Goal: Transaction & Acquisition: Purchase product/service

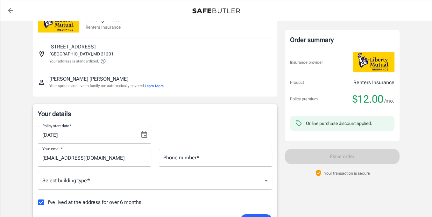
scroll to position [27, 0]
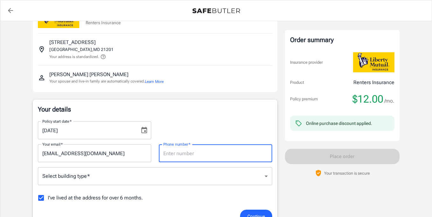
click at [183, 146] on div "Phone number   * Phone number   *" at bounding box center [215, 153] width 113 height 18
type input "2899813327"
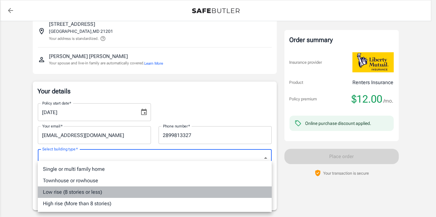
click at [193, 187] on li "Low rise (8 stories or less)" at bounding box center [155, 191] width 234 height 11
type input "lowrise"
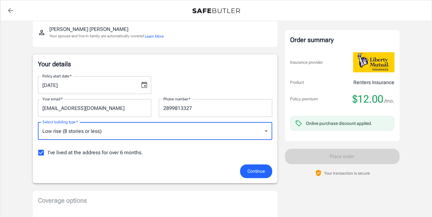
scroll to position [72, 0]
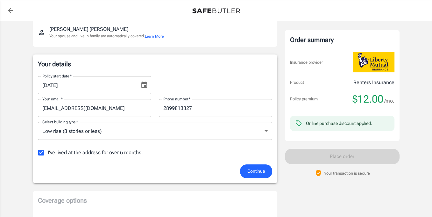
click at [125, 149] on span "I've lived at the address for over 6 months." at bounding box center [95, 153] width 95 height 8
click at [48, 149] on input "I've lived at the address for over 6 months." at bounding box center [40, 152] width 13 height 13
checkbox input "false"
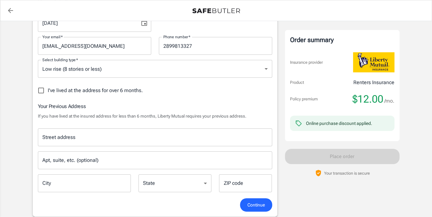
scroll to position [138, 0]
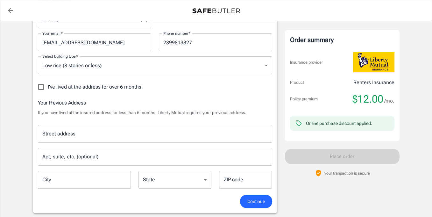
click at [163, 133] on input "Street address" at bounding box center [155, 134] width 228 height 12
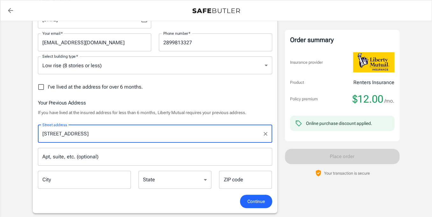
type input "2211 Trefoil Dr"
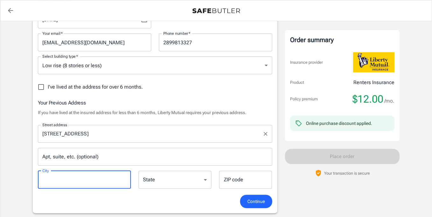
type input "M"
type input "Export"
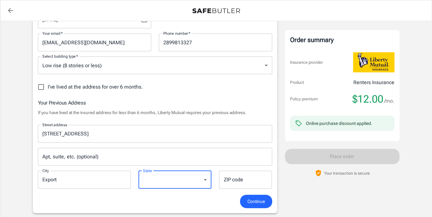
click at [163, 183] on select "Alabama Alaska Arizona Arkansas California Colorado Connecticut Delaware Distri…" at bounding box center [174, 179] width 73 height 18
select select "PA"
click at [138, 170] on select "Alabama Alaska Arizona Arkansas California Colorado Connecticut Delaware Distri…" at bounding box center [174, 179] width 73 height 18
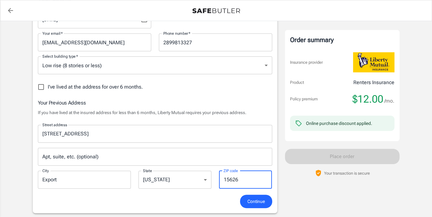
type input "15626"
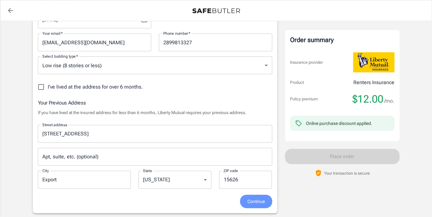
click at [254, 203] on span "Continue" at bounding box center [255, 201] width 17 height 8
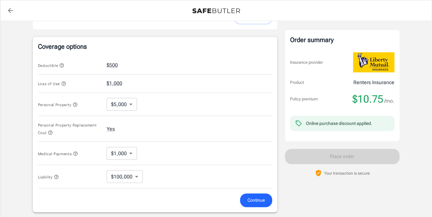
scroll to position [253, 0]
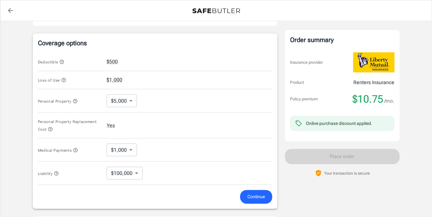
click at [75, 99] on icon "button" at bounding box center [75, 101] width 4 height 4
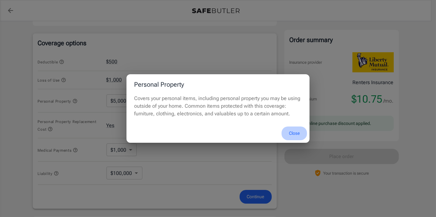
click at [292, 131] on button "Close" at bounding box center [294, 133] width 25 height 14
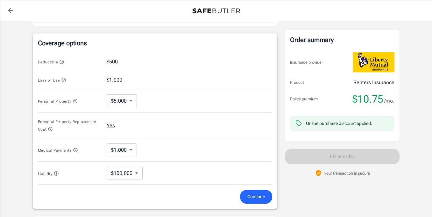
click at [100, 97] on span "Personal Property" at bounding box center [70, 101] width 64 height 8
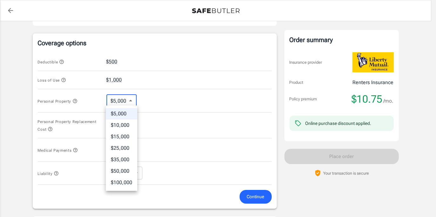
click at [121, 102] on body "Policy premium $ 10.75 /mo Liberty Mutual Renters Insurance 700 PARK AVE 4C BAL…" at bounding box center [218, 59] width 436 height 625
click at [179, 114] on div at bounding box center [218, 108] width 436 height 217
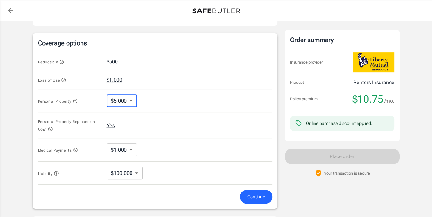
click at [119, 148] on body "Policy premium $ 10.75 /mo Liberty Mutual Renters Insurance 700 PARK AVE 4C BAL…" at bounding box center [216, 59] width 432 height 625
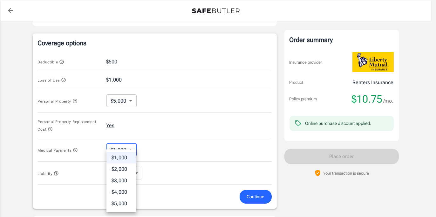
click at [119, 148] on div at bounding box center [218, 108] width 436 height 217
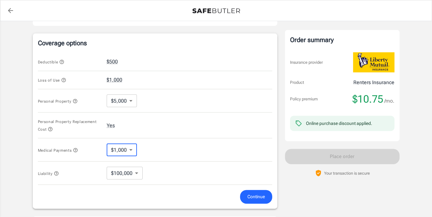
click at [260, 192] on span "Continue" at bounding box center [255, 196] width 17 height 8
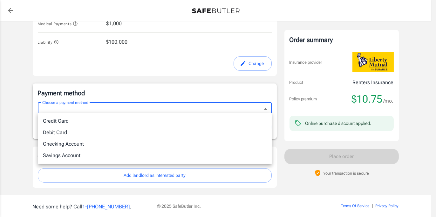
click at [154, 134] on li "Debit Card" at bounding box center [155, 132] width 234 height 11
type input "debit"
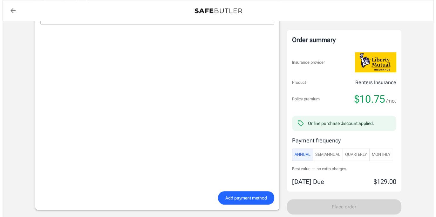
scroll to position [465, 0]
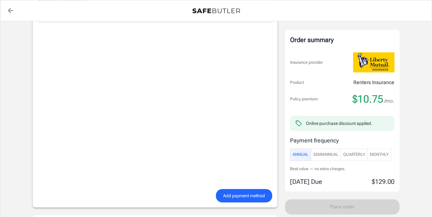
click at [381, 157] on span "Monthly" at bounding box center [379, 154] width 19 height 7
click at [303, 157] on span "Annual" at bounding box center [300, 154] width 16 height 7
click at [385, 156] on span "Monthly" at bounding box center [379, 154] width 19 height 7
click at [384, 167] on span "Learn more" at bounding box center [375, 168] width 20 height 5
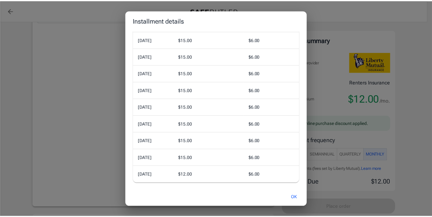
scroll to position [0, 0]
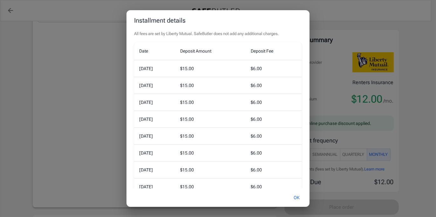
click at [353, 100] on div "Installment details All fees are set by Liberty Mutual. SafeButler does not add…" at bounding box center [218, 108] width 436 height 217
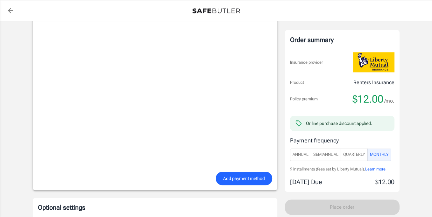
scroll to position [484, 0]
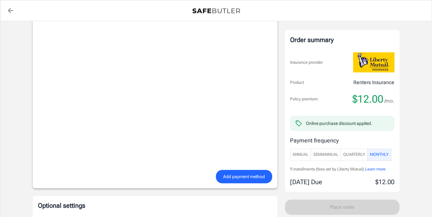
click at [350, 155] on span "Quarterly" at bounding box center [354, 154] width 22 height 7
click at [383, 169] on span "Learn more" at bounding box center [375, 168] width 20 height 5
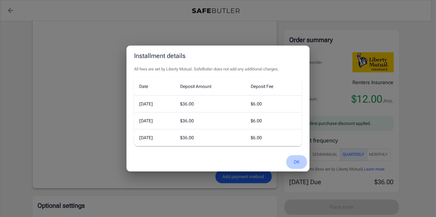
click at [300, 163] on button "OK" at bounding box center [297, 162] width 21 height 14
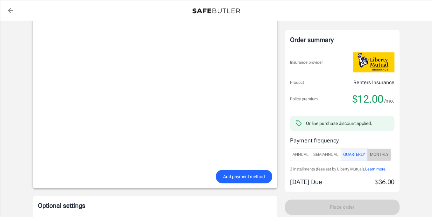
click at [380, 154] on span "Monthly" at bounding box center [379, 154] width 19 height 7
click at [377, 167] on span "Learn more" at bounding box center [375, 168] width 20 height 5
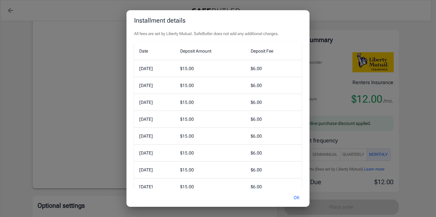
click at [355, 142] on div "Installment details All fees are set by Liberty Mutual. SafeButler does not add…" at bounding box center [218, 108] width 436 height 217
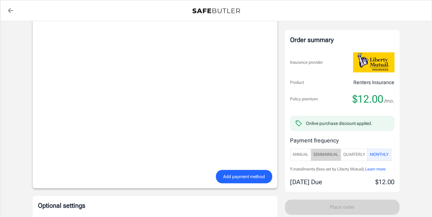
click at [333, 154] on span "SemiAnnual" at bounding box center [325, 154] width 25 height 7
click at [385, 156] on span "Monthly" at bounding box center [379, 154] width 19 height 7
click at [339, 154] on button "SemiAnnual" at bounding box center [325, 154] width 30 height 12
click at [384, 169] on span "Learn more" at bounding box center [376, 168] width 20 height 5
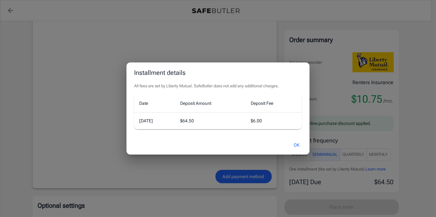
click at [300, 146] on button "OK" at bounding box center [297, 145] width 21 height 14
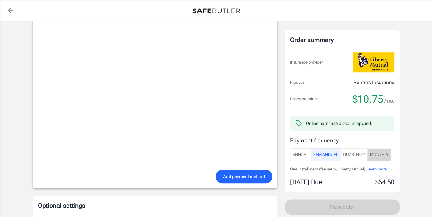
click at [380, 149] on button "Monthly" at bounding box center [379, 154] width 24 height 12
click at [352, 149] on button "Quarterly" at bounding box center [353, 154] width 27 height 12
click at [327, 155] on span "SemiAnnual" at bounding box center [325, 154] width 25 height 7
click at [304, 154] on span "Annual" at bounding box center [300, 154] width 16 height 7
click at [317, 157] on span "SemiAnnual" at bounding box center [325, 154] width 25 height 7
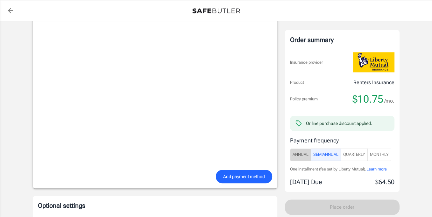
click at [299, 159] on button "Annual" at bounding box center [300, 154] width 21 height 12
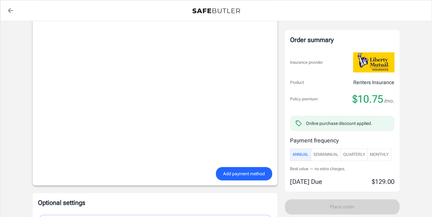
scroll to position [490, 0]
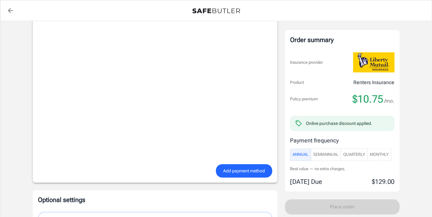
click at [241, 167] on span "Add payment method" at bounding box center [244, 171] width 42 height 8
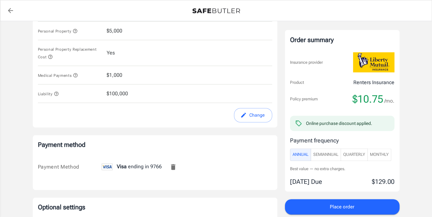
scroll to position [391, 0]
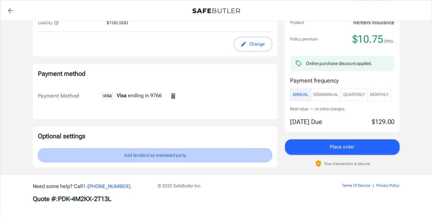
click at [233, 149] on button "Add landlord as interested party" at bounding box center [155, 155] width 234 height 14
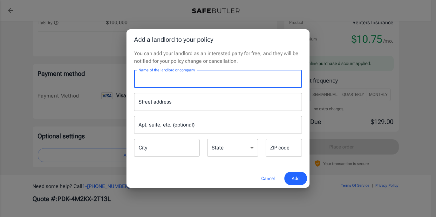
click at [186, 76] on input "Name of the landlord or company" at bounding box center [218, 79] width 168 height 18
type input "Alden W Hanson"
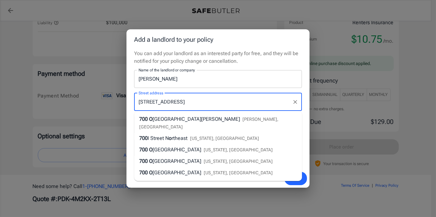
type input "700 Park Avenue"
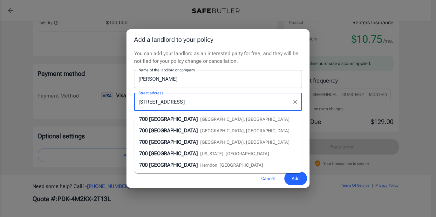
click at [205, 121] on span "Baltimore, MD" at bounding box center [244, 118] width 89 height 5
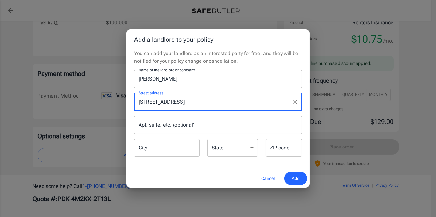
type input "Baltimore"
select select "MD"
type input "21201"
type input "700 Park Avenue"
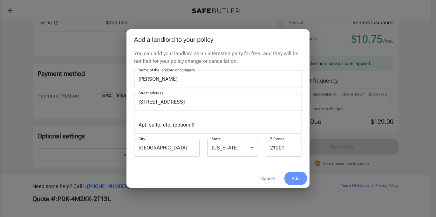
click at [300, 179] on button "Add" at bounding box center [296, 178] width 23 height 14
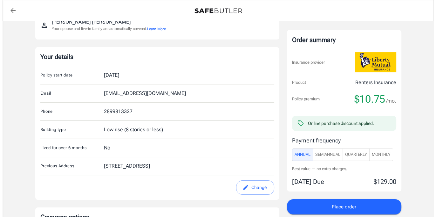
scroll to position [40, 0]
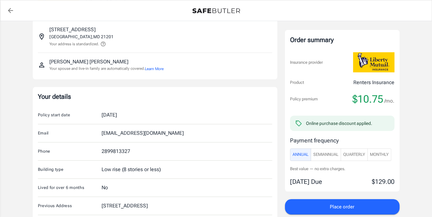
click at [154, 67] on button "Learn More" at bounding box center [154, 69] width 19 height 6
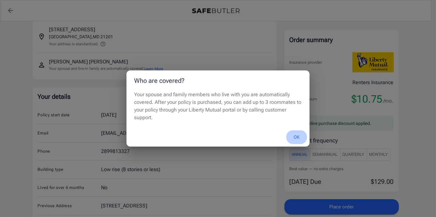
click at [293, 137] on button "OK" at bounding box center [297, 137] width 21 height 14
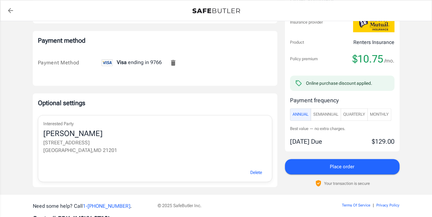
scroll to position [444, 0]
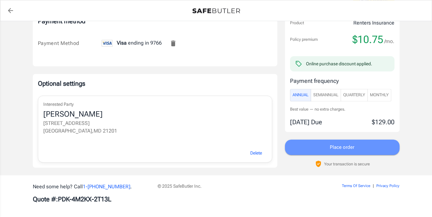
click at [298, 148] on button "Place order" at bounding box center [342, 146] width 114 height 15
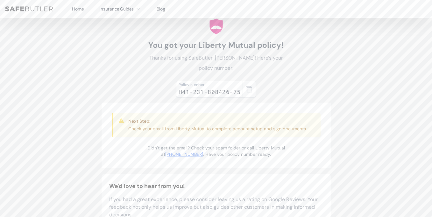
scroll to position [21, 0]
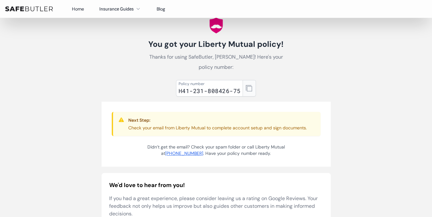
click at [252, 85] on button "button" at bounding box center [248, 88] width 13 height 17
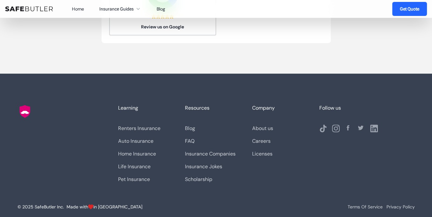
scroll to position [0, 0]
